Goal: Communication & Community: Share content

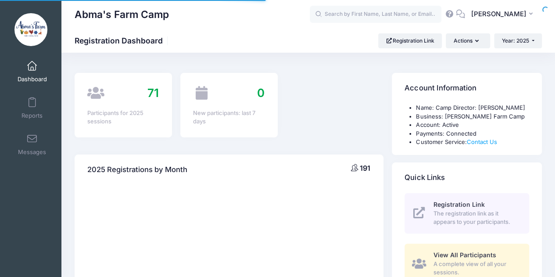
select select
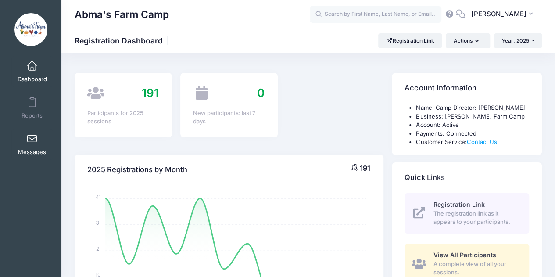
click at [32, 142] on span at bounding box center [32, 139] width 0 height 10
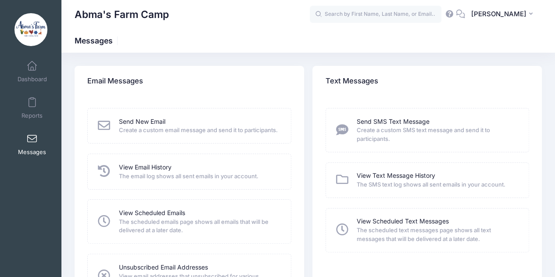
click at [108, 129] on icon at bounding box center [104, 125] width 15 height 12
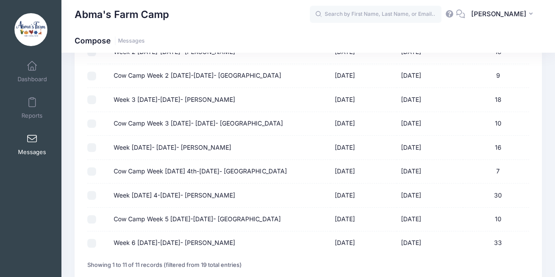
scroll to position [215, 0]
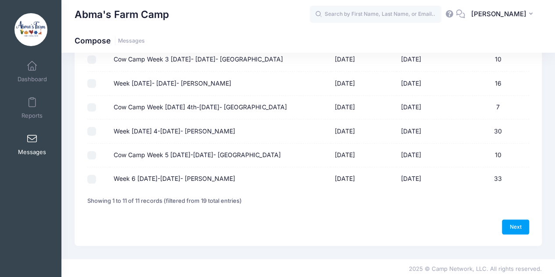
click at [91, 178] on input "Week 6 [DATE]-[DATE]- [PERSON_NAME]" at bounding box center [91, 179] width 9 height 9
checkbox input "true"
click at [513, 223] on link "Next" at bounding box center [515, 226] width 27 height 15
select select "50"
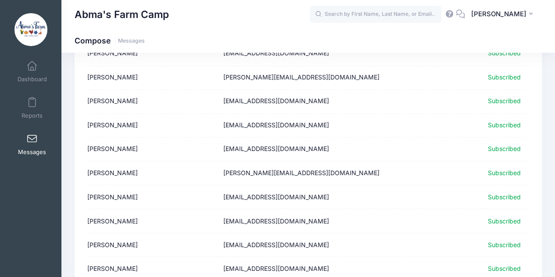
scroll to position [733, 0]
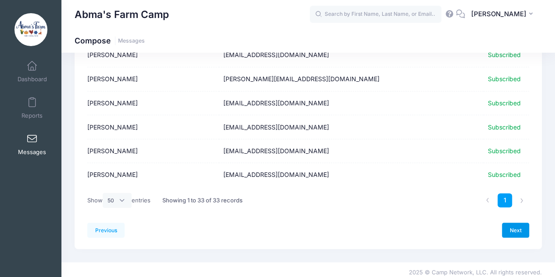
click at [517, 225] on link "Next" at bounding box center [515, 230] width 27 height 15
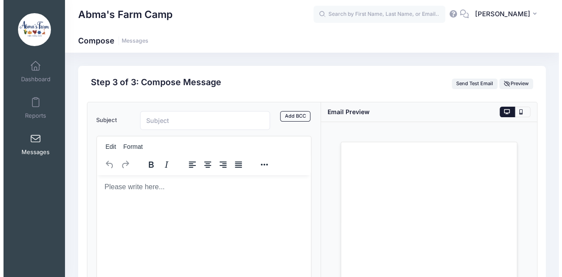
scroll to position [0, 0]
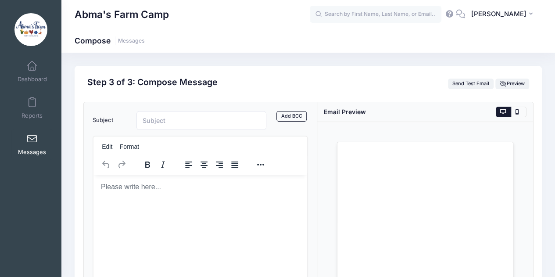
click at [157, 189] on body "Rich Text Area. Press ALT-0 for help." at bounding box center [200, 187] width 200 height 10
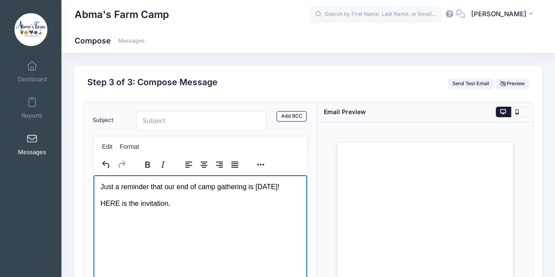
click at [100, 213] on html "Just a reminder that our end of camp gathering is Friday August 15th! HERE is t…" at bounding box center [200, 204] width 214 height 58
drag, startPoint x: 101, startPoint y: 213, endPoint x: 115, endPoint y: 211, distance: 14.2
click at [115, 208] on p "HERE is the invitation." at bounding box center [200, 203] width 200 height 10
click at [266, 164] on button "Reveal or hide additional toolbar items" at bounding box center [260, 164] width 15 height 12
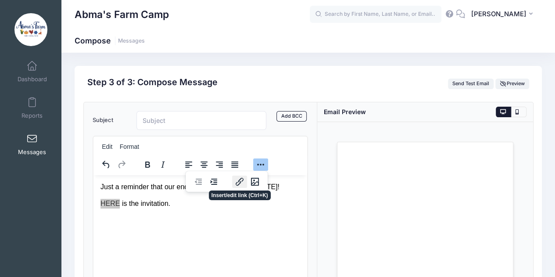
click at [236, 183] on icon "Insert/edit link" at bounding box center [240, 182] width 8 height 8
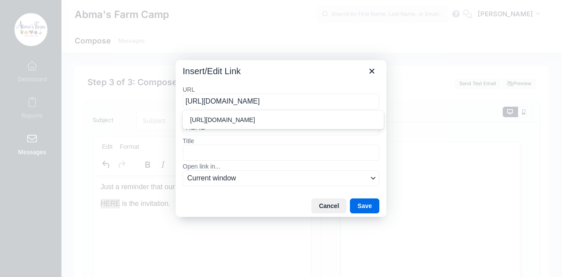
scroll to position [0, 83]
type input "https://drive.google.com/file/d/1PHzxt1k2lK3IIHP_0f3XK0KqwRk4RPLT/view?usp=shar…"
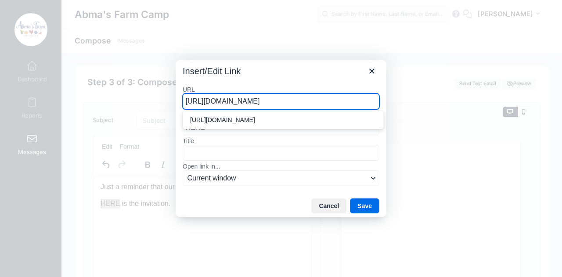
click at [268, 210] on div "Cancel Save" at bounding box center [281, 206] width 211 height 22
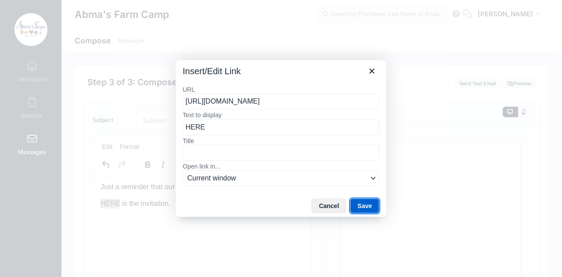
click at [363, 202] on button "Save" at bounding box center [364, 205] width 29 height 15
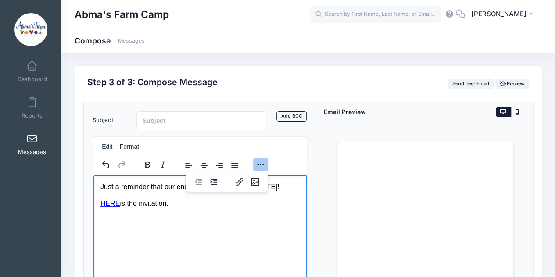
click at [136, 208] on p "HERE is the invitation." at bounding box center [200, 203] width 200 height 10
click at [189, 225] on p "Rich Text Area. Press ALT-0 for help." at bounding box center [200, 221] width 200 height 10
click at [261, 160] on button "Reveal or hide additional toolbar items" at bounding box center [260, 164] width 15 height 12
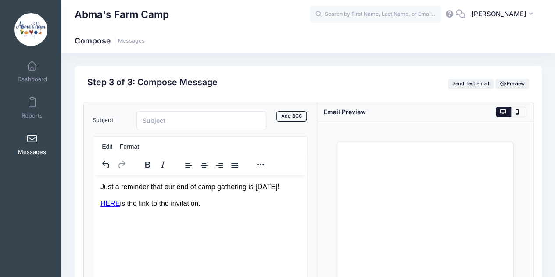
click at [161, 225] on p "Rich Text Area. Press ALT-0 for help." at bounding box center [200, 221] width 200 height 10
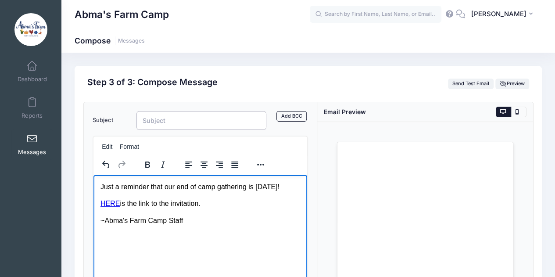
click at [144, 119] on input "Subject" at bounding box center [202, 120] width 130 height 19
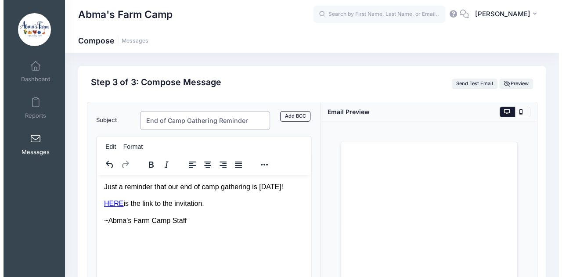
scroll to position [88, 0]
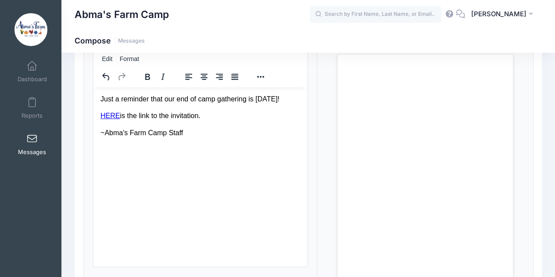
type input "End of Camp Gathering Reminder"
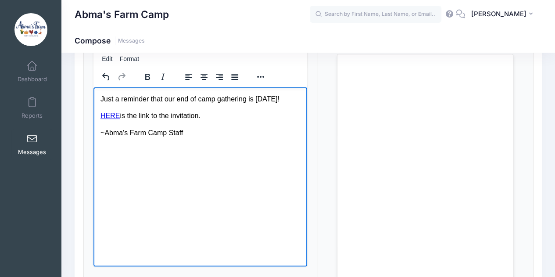
click at [105, 119] on link "HERE" at bounding box center [109, 115] width 19 height 7
click at [258, 75] on button "Reveal or hide additional toolbar items" at bounding box center [260, 77] width 15 height 12
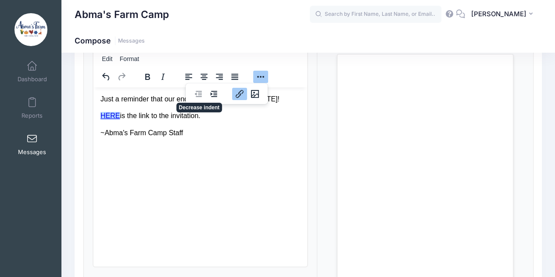
click at [239, 92] on icon "Insert/edit link" at bounding box center [239, 94] width 11 height 11
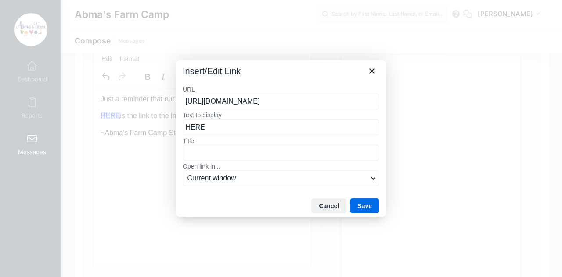
scroll to position [0, 0]
drag, startPoint x: 375, startPoint y: 101, endPoint x: 147, endPoint y: 101, distance: 228.3
click at [147, 101] on div "Insert/Edit Link URL https://drive.google.com/file/d/1PHzxt1k2lK3IIHP_0f3XK0Kqw…" at bounding box center [281, 138] width 562 height 277
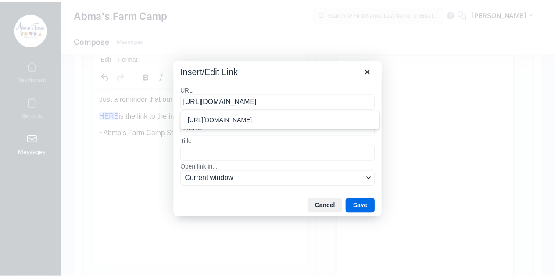
scroll to position [0, 83]
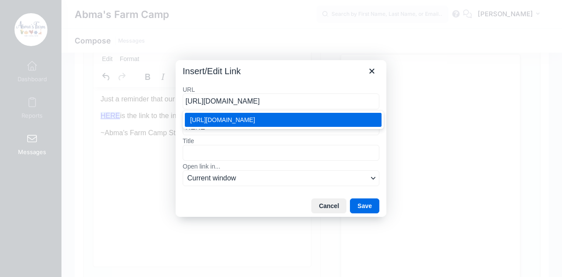
click at [313, 123] on div "https://drive.google.com/file/d/1PHzxt1k2lK3IIHP_0f3XK0KqwRk4RPLT/view?usp=shar…" at bounding box center [284, 120] width 188 height 11
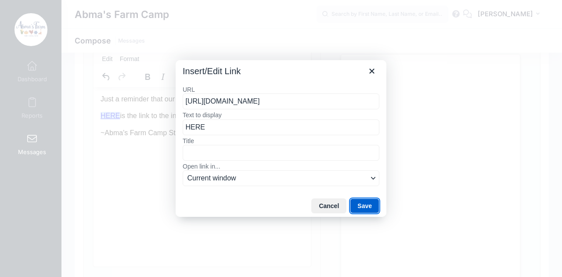
click at [371, 205] on button "Save" at bounding box center [364, 205] width 29 height 15
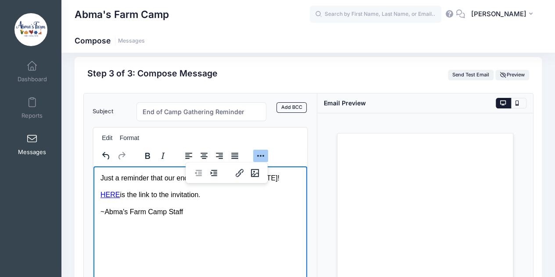
scroll to position [0, 0]
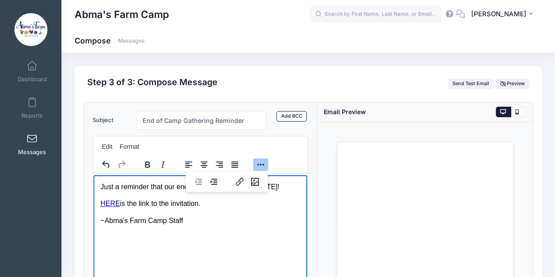
click at [109, 207] on link "HERE" at bounding box center [109, 202] width 19 height 7
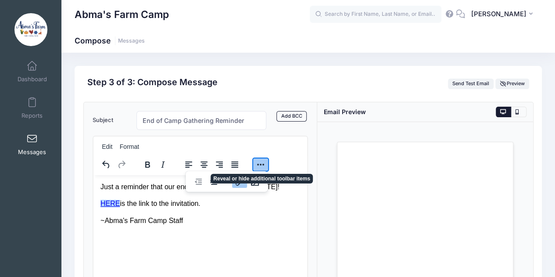
click at [256, 158] on button "Reveal or hide additional toolbar items" at bounding box center [260, 164] width 15 height 12
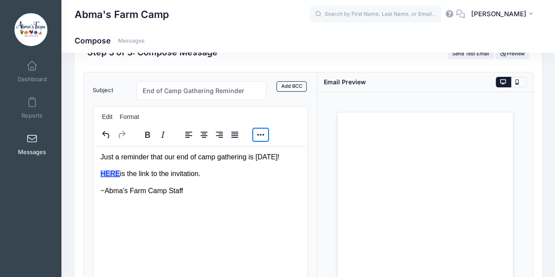
scroll to position [132, 0]
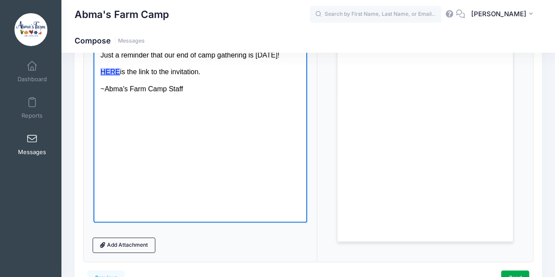
click at [133, 76] on p "HERE is the link to the invitation." at bounding box center [200, 72] width 200 height 10
drag, startPoint x: 116, startPoint y: 83, endPoint x: 103, endPoint y: 80, distance: 13.5
click at [103, 76] on p "HERE﻿ is the link to the invitation." at bounding box center [200, 72] width 200 height 10
click at [103, 75] on link "HERE﻿" at bounding box center [109, 71] width 19 height 7
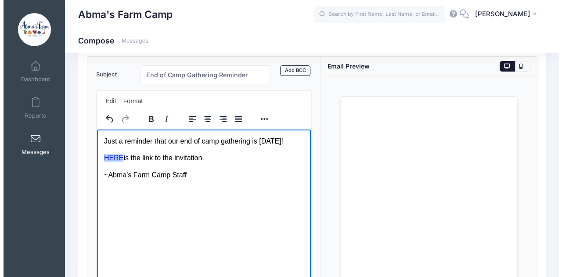
scroll to position [0, 0]
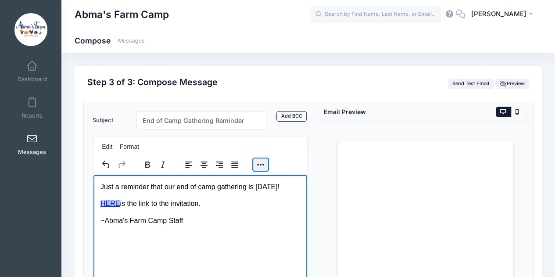
click at [257, 163] on button "Reveal or hide additional toolbar items" at bounding box center [260, 164] width 15 height 12
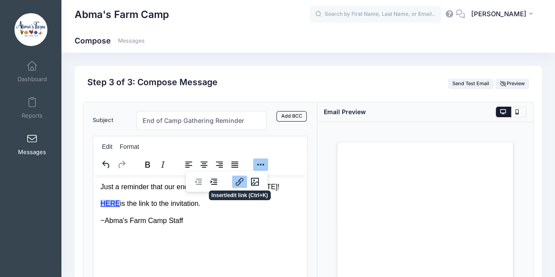
click at [236, 182] on icon "Insert/edit link" at bounding box center [240, 182] width 8 height 8
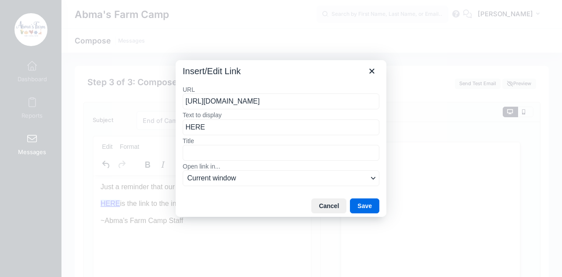
scroll to position [0, 83]
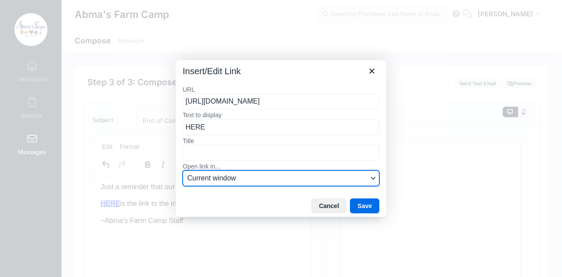
click at [218, 178] on span "Current window" at bounding box center [277, 178] width 180 height 11
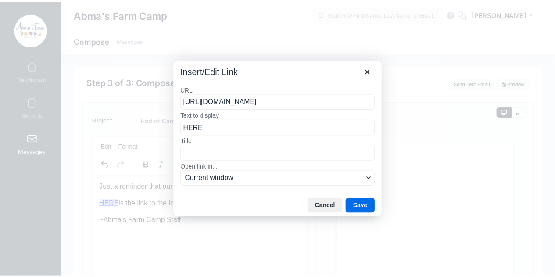
scroll to position [0, 0]
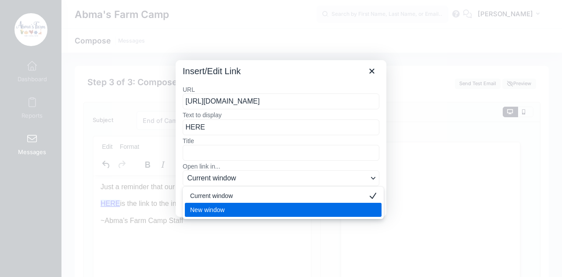
click at [219, 211] on div "New window" at bounding box center [277, 210] width 174 height 11
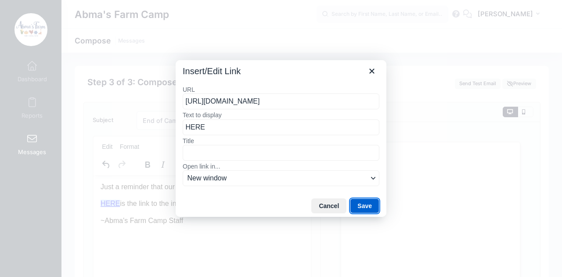
click at [367, 204] on button "Save" at bounding box center [364, 205] width 29 height 15
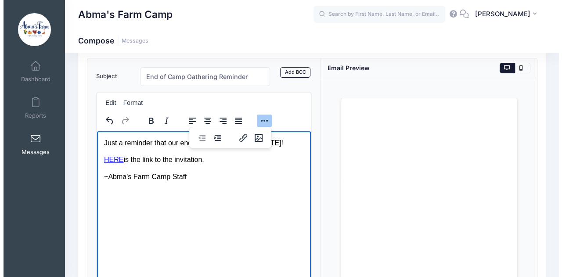
scroll to position [44, 0]
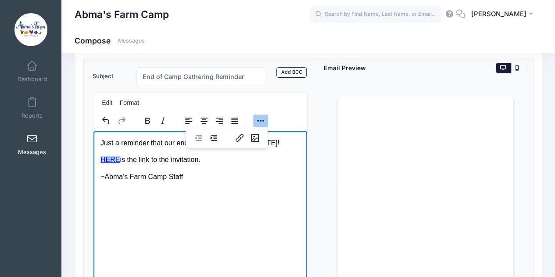
click at [114, 163] on link "HERE" at bounding box center [109, 158] width 19 height 7
click at [235, 136] on icon "Insert/edit link" at bounding box center [239, 138] width 11 height 11
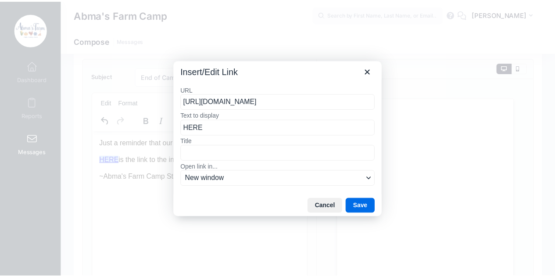
scroll to position [0, 0]
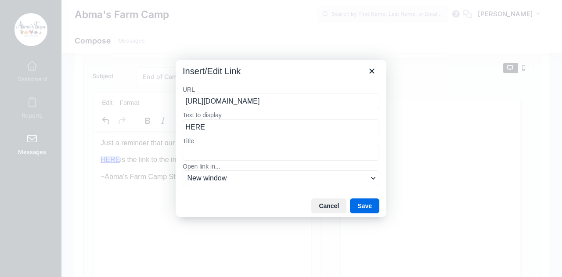
drag, startPoint x: 377, startPoint y: 100, endPoint x: 163, endPoint y: 103, distance: 213.8
click at [163, 103] on div "Insert/Edit Link URL https://drive.google.com/file/d/1PHzxt1k2lK3IIHP_0f3XK0Kqw…" at bounding box center [281, 138] width 562 height 277
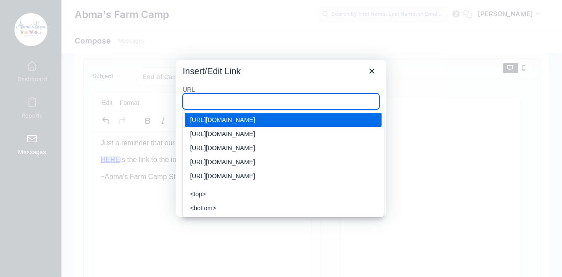
click at [331, 79] on div "URL Text to display HERE Title Open link in... New window" at bounding box center [281, 137] width 211 height 116
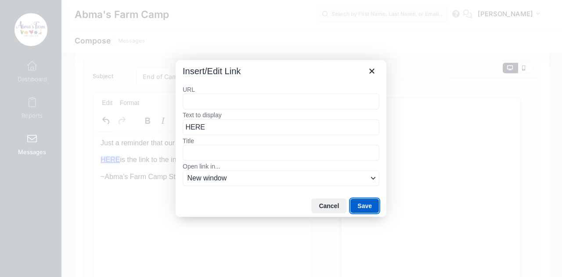
click at [360, 206] on button "Save" at bounding box center [364, 205] width 29 height 15
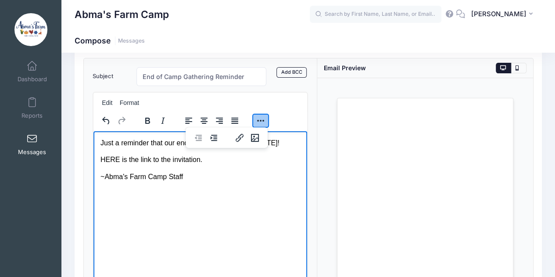
click at [261, 121] on button "Reveal or hide additional toolbar items" at bounding box center [260, 121] width 15 height 12
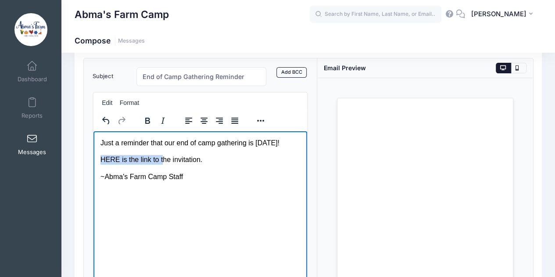
drag, startPoint x: 100, startPoint y: 169, endPoint x: 159, endPoint y: 169, distance: 59.7
click at [159, 164] on p "HERE is the link to the invitation." at bounding box center [200, 160] width 200 height 10
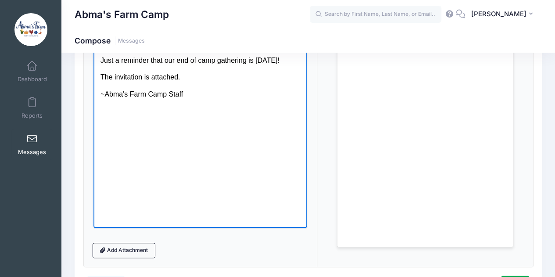
scroll to position [132, 0]
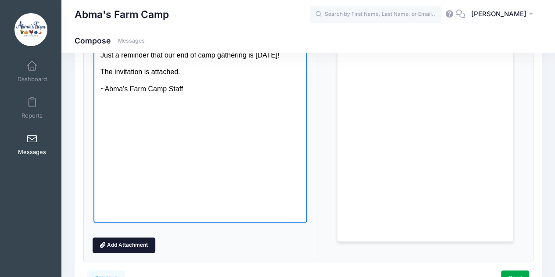
click at [123, 243] on link "Add Attachment" at bounding box center [124, 244] width 63 height 15
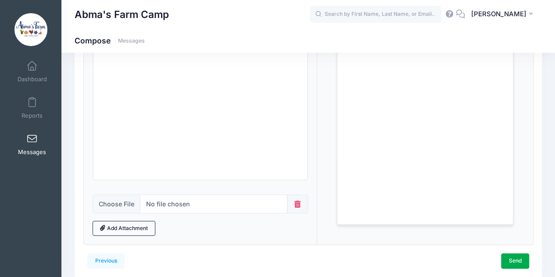
scroll to position [176, 0]
click at [119, 202] on input "file" at bounding box center [190, 203] width 195 height 19
type input "C:\fakepath\Invitation to Farm to Table (8.15.25) (1).pdf"
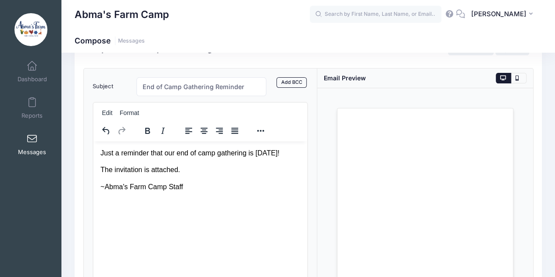
scroll to position [0, 0]
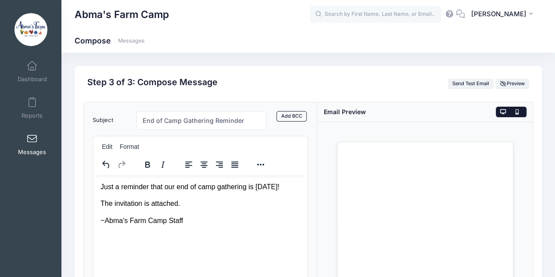
click at [515, 108] on button at bounding box center [518, 112] width 15 height 11
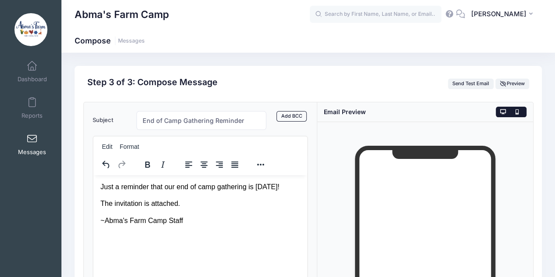
click at [502, 112] on icon at bounding box center [503, 112] width 7 height 0
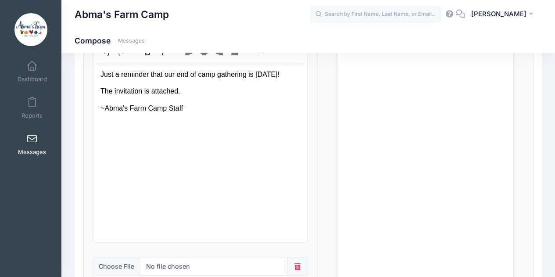
scroll to position [176, 0]
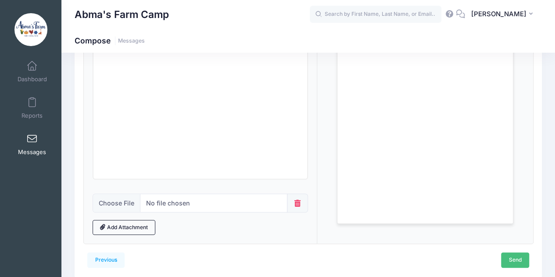
click at [509, 264] on link "Send" at bounding box center [515, 259] width 28 height 15
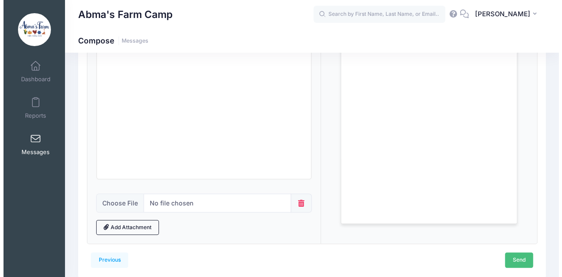
scroll to position [0, 0]
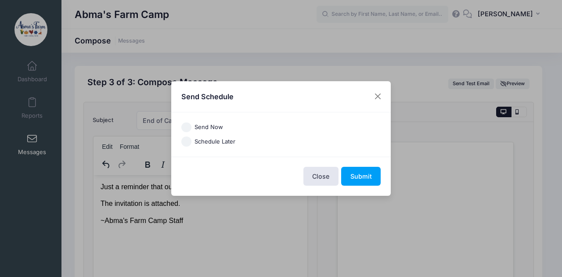
click at [189, 128] on input "Send Now" at bounding box center [186, 127] width 10 height 10
radio input "true"
click at [349, 176] on button "Submit" at bounding box center [361, 176] width 40 height 19
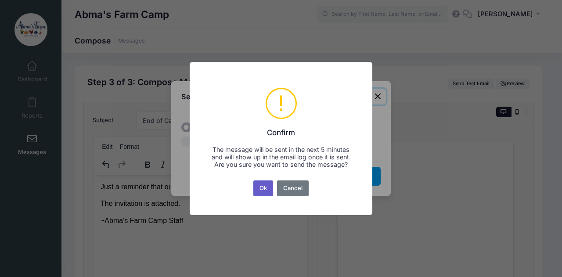
click at [260, 196] on button "Ok" at bounding box center [263, 188] width 20 height 16
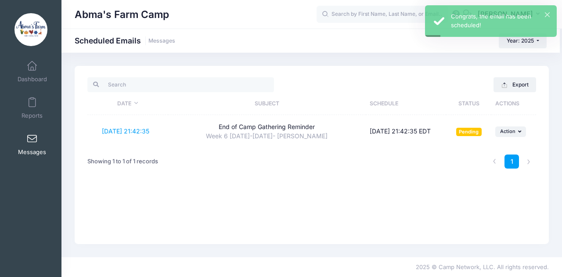
click at [27, 133] on link "Messages" at bounding box center [32, 144] width 42 height 31
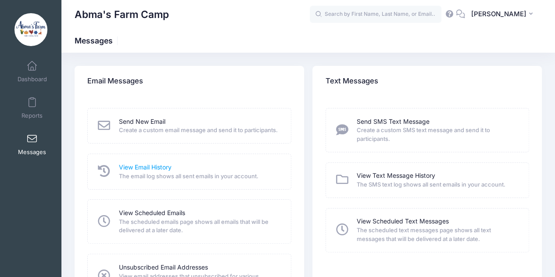
click at [147, 172] on link "View Email History" at bounding box center [145, 167] width 53 height 9
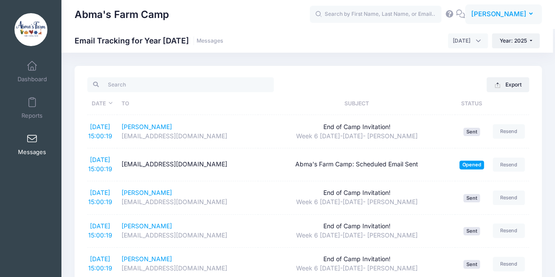
click at [509, 14] on span "[PERSON_NAME]" at bounding box center [498, 14] width 55 height 10
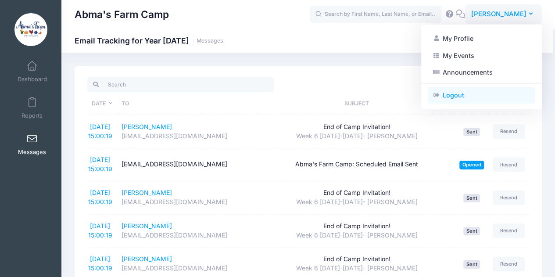
click at [452, 94] on link "Logout" at bounding box center [481, 95] width 107 height 17
